Goal: Task Accomplishment & Management: Manage account settings

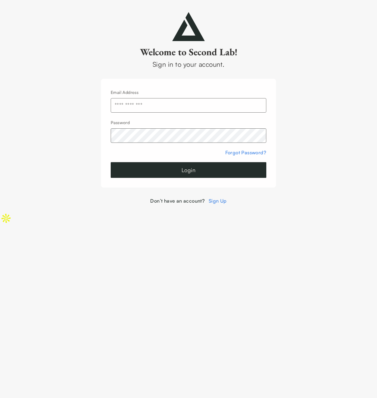
click at [178, 107] on input "text" at bounding box center [189, 105] width 156 height 14
type input "**********"
click at [173, 171] on button "Login" at bounding box center [189, 170] width 156 height 16
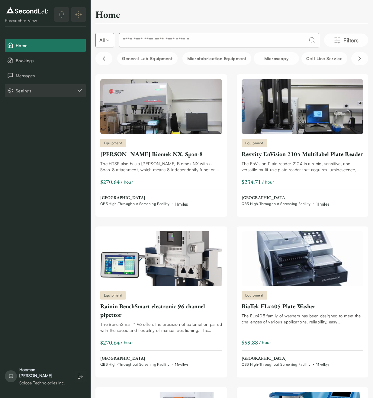
click at [33, 94] on button "Settings" at bounding box center [45, 90] width 81 height 13
click at [43, 111] on button "Company" at bounding box center [45, 105] width 81 height 13
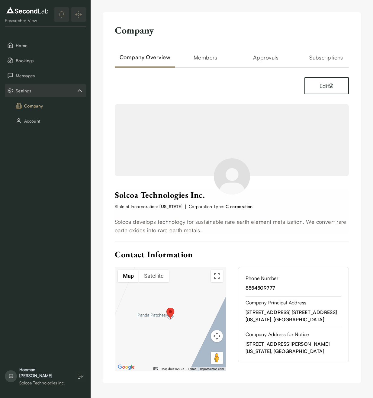
click at [316, 50] on div "Company Company Overview Members Approvals Subscriptions Payment Methods Edit S…" at bounding box center [232, 197] width 258 height 371
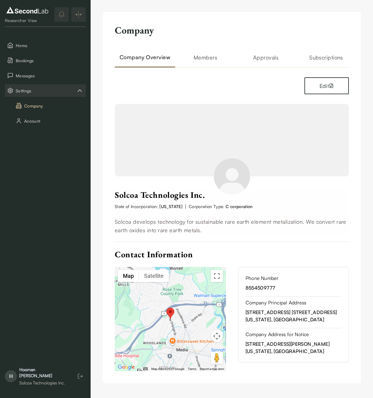
click at [218, 63] on h2 "Members" at bounding box center [205, 60] width 60 height 14
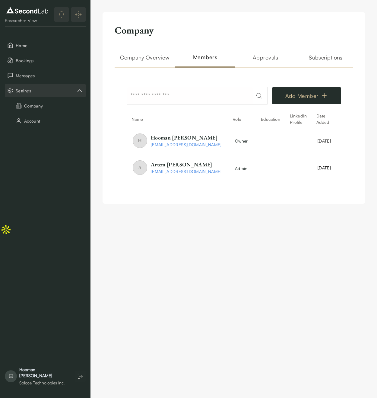
click at [308, 100] on button "Add Member" at bounding box center [307, 95] width 69 height 17
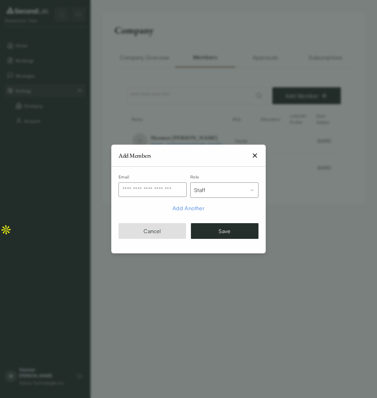
click at [159, 187] on input "text" at bounding box center [153, 189] width 68 height 14
type input "**********"
click at [221, 192] on body "**********" at bounding box center [188, 118] width 377 height 236
click at [208, 171] on body "**********" at bounding box center [188, 118] width 377 height 236
click at [221, 232] on button "Save" at bounding box center [225, 231] width 68 height 16
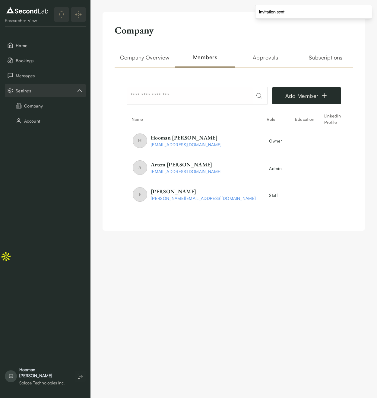
click at [147, 59] on h2 "Company Overview" at bounding box center [145, 60] width 60 height 14
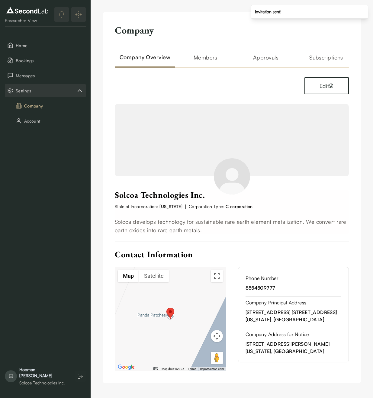
click at [206, 60] on h2 "Members" at bounding box center [205, 60] width 60 height 14
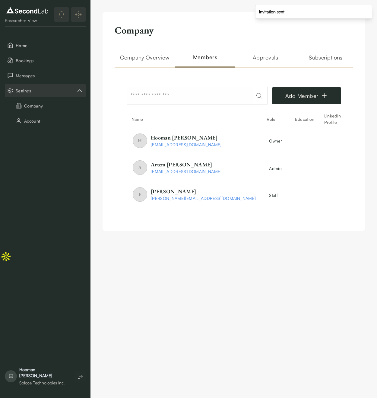
click at [256, 57] on h2 "Approvals" at bounding box center [265, 60] width 60 height 14
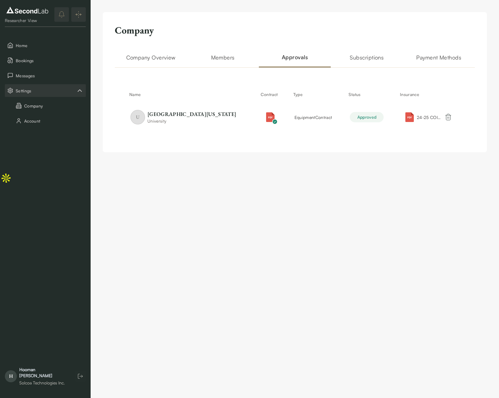
click at [369, 54] on h2 "Subscriptions" at bounding box center [366, 60] width 72 height 14
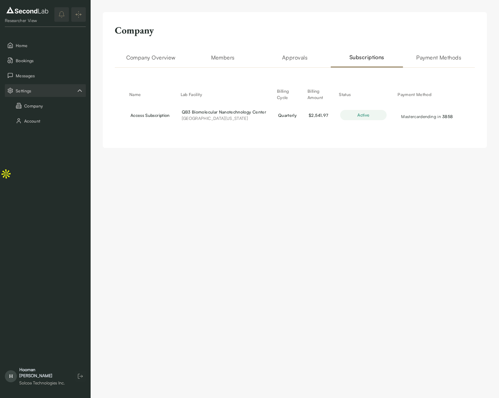
click at [377, 60] on h2 "Payment Methods" at bounding box center [439, 60] width 72 height 14
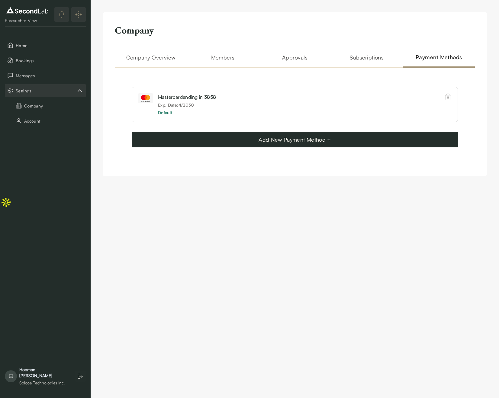
click at [299, 60] on h2 "Approvals" at bounding box center [295, 60] width 72 height 14
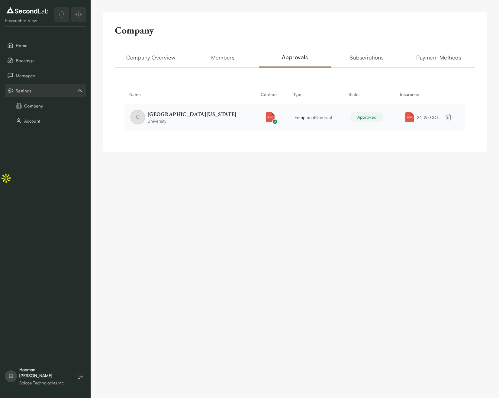
click at [295, 108] on td "equipment Contract" at bounding box center [316, 117] width 56 height 27
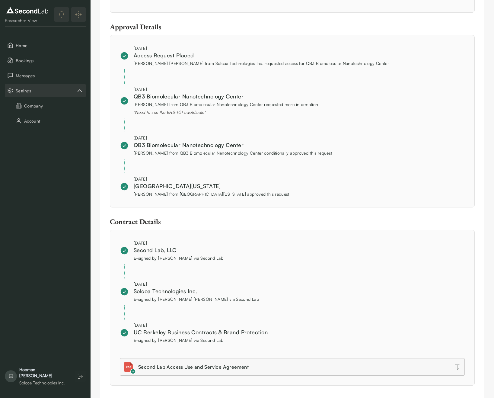
scroll to position [486, 0]
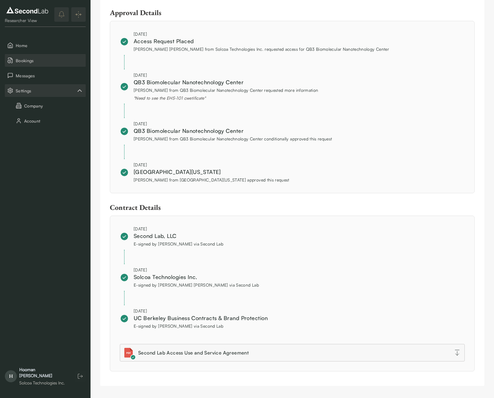
click at [54, 61] on span "Bookings" at bounding box center [50, 60] width 68 height 6
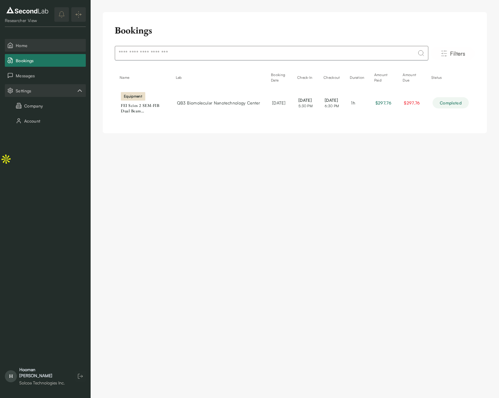
click at [51, 44] on span "Home" at bounding box center [50, 45] width 68 height 6
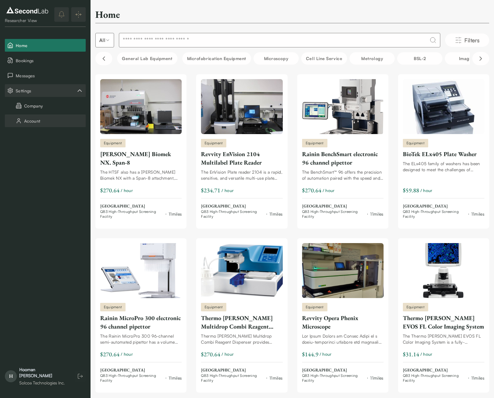
click at [36, 124] on button "Account" at bounding box center [45, 120] width 81 height 13
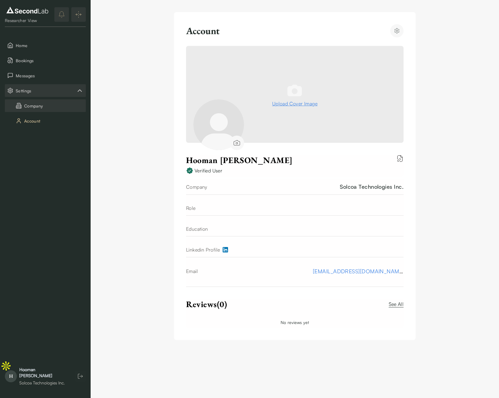
click at [43, 106] on button "Company" at bounding box center [45, 105] width 81 height 13
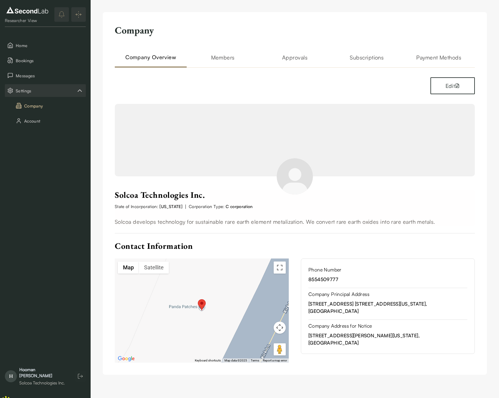
click at [219, 59] on h2 "Members" at bounding box center [223, 60] width 72 height 14
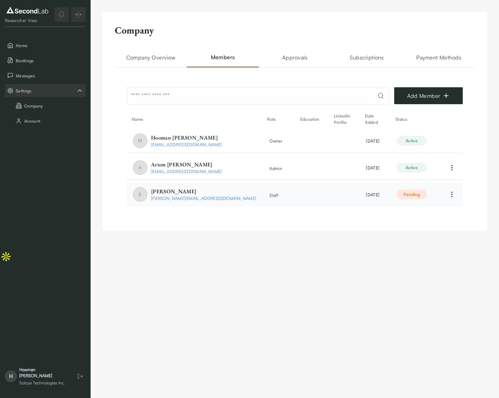
click at [207, 193] on td "E [PERSON_NAME] [PERSON_NAME][EMAIL_ADDRESS][DOMAIN_NAME]" at bounding box center [194, 194] width 135 height 24
click at [158, 191] on span "[PERSON_NAME]" at bounding box center [203, 191] width 105 height 8
click at [377, 193] on div "Pending" at bounding box center [411, 195] width 30 height 10
click at [377, 194] on html "SKIP TO CONTENT Researcher View Home Bookings Messages Settings Company Account…" at bounding box center [249, 131] width 499 height 263
click at [377, 186] on html "SKIP TO CONTENT Researcher View Home Bookings Messages Settings Company Account…" at bounding box center [249, 131] width 499 height 263
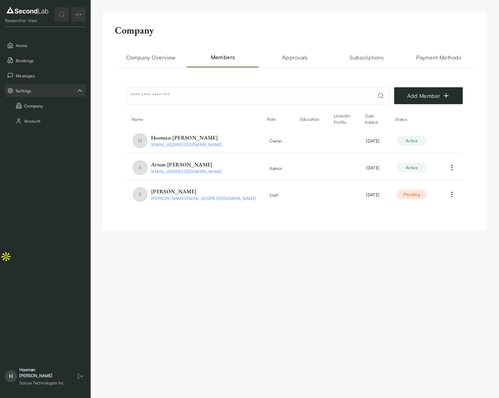
click at [304, 57] on h2 "Approvals" at bounding box center [295, 60] width 72 height 14
